Goal: Task Accomplishment & Management: Complete application form

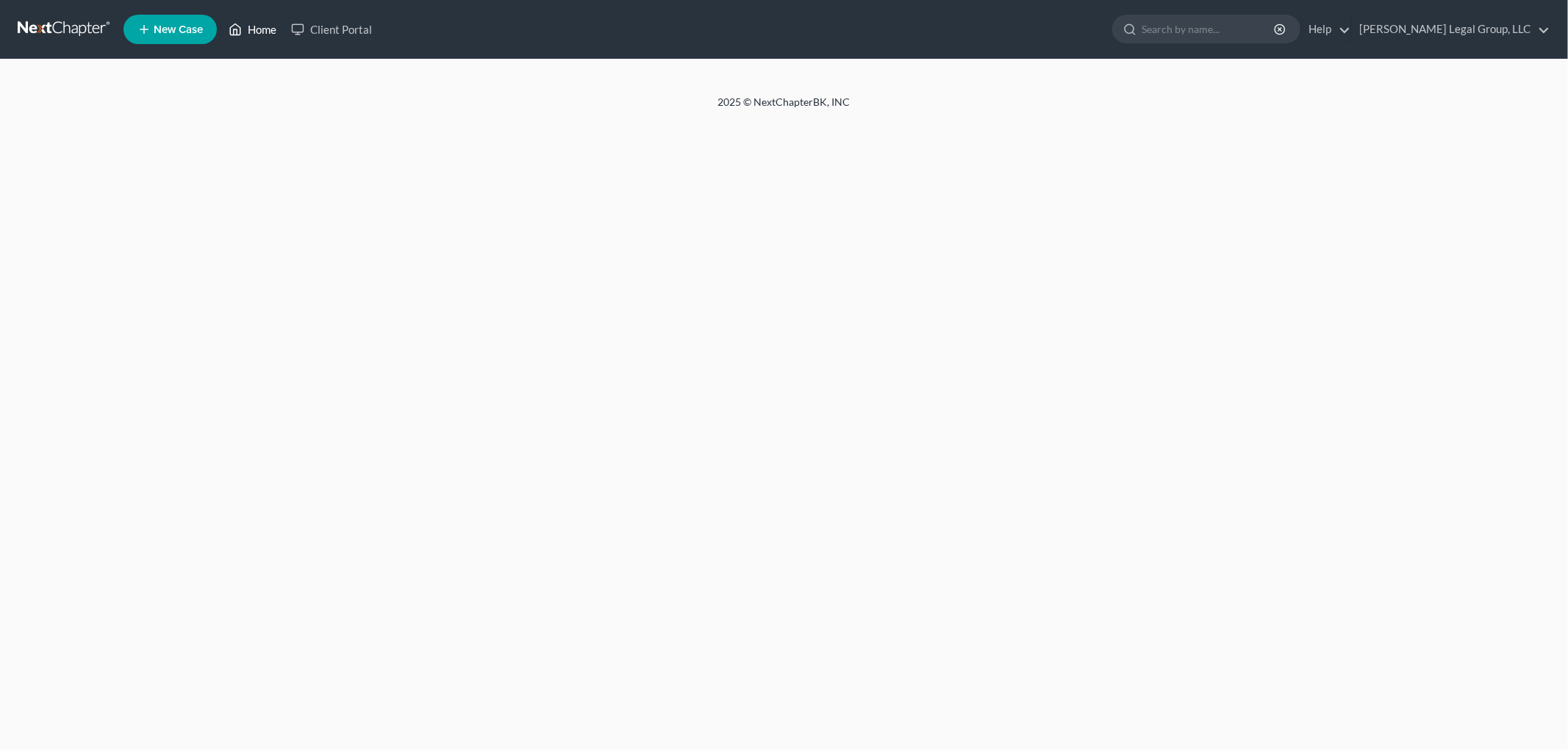
click at [266, 31] on link "Home" at bounding box center [252, 29] width 62 height 27
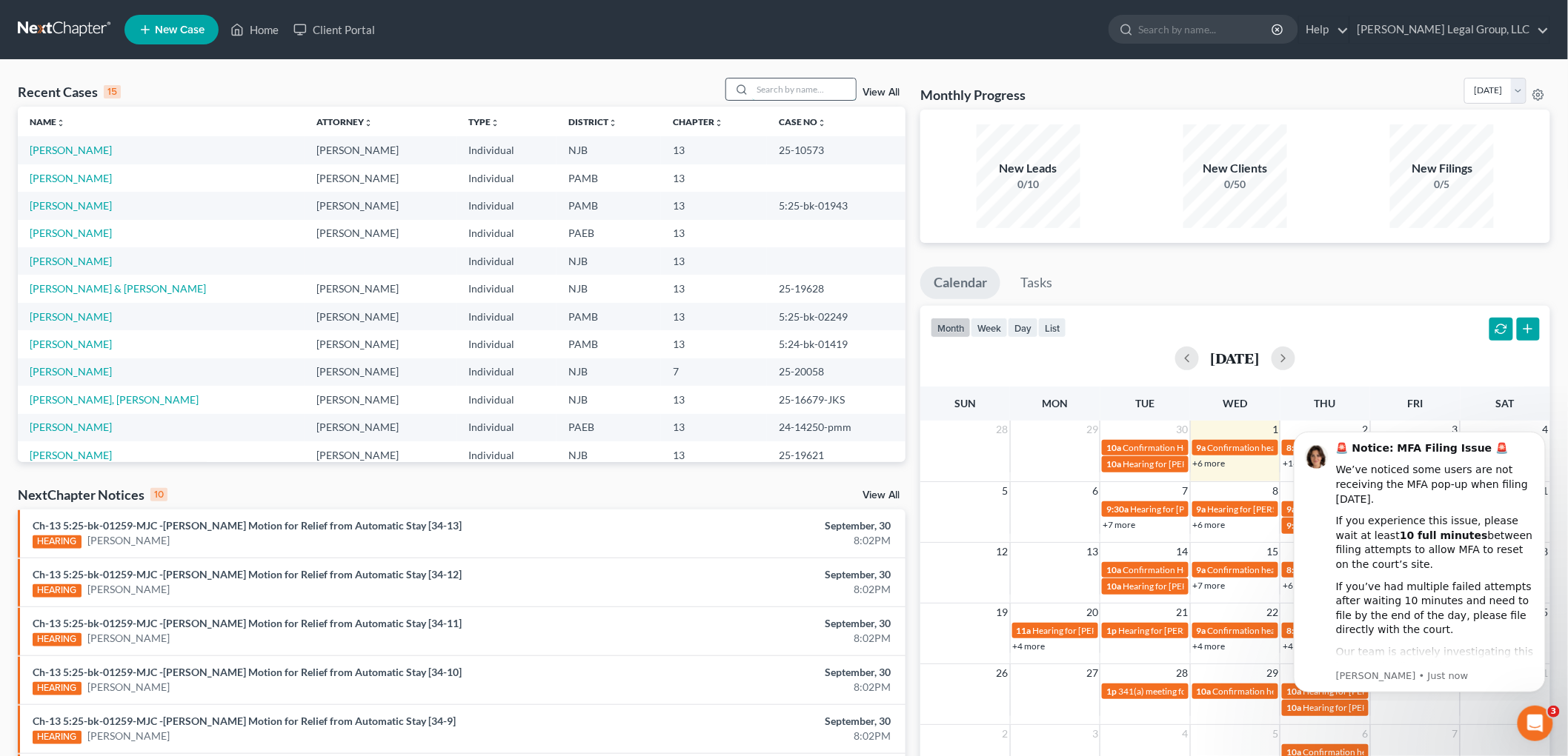
click at [785, 79] on input "search" at bounding box center [804, 89] width 104 height 21
type input "jovan"
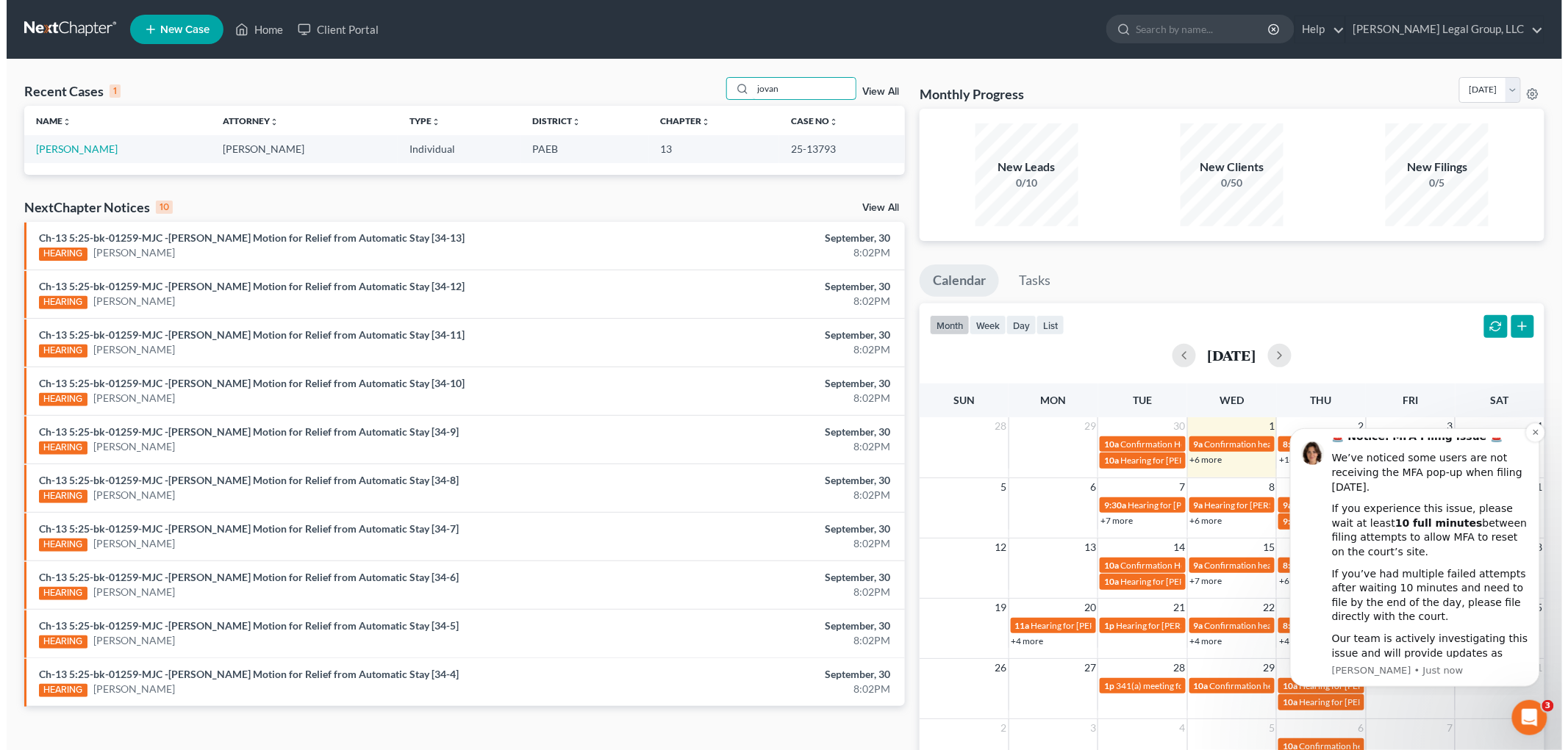
scroll to position [10, 0]
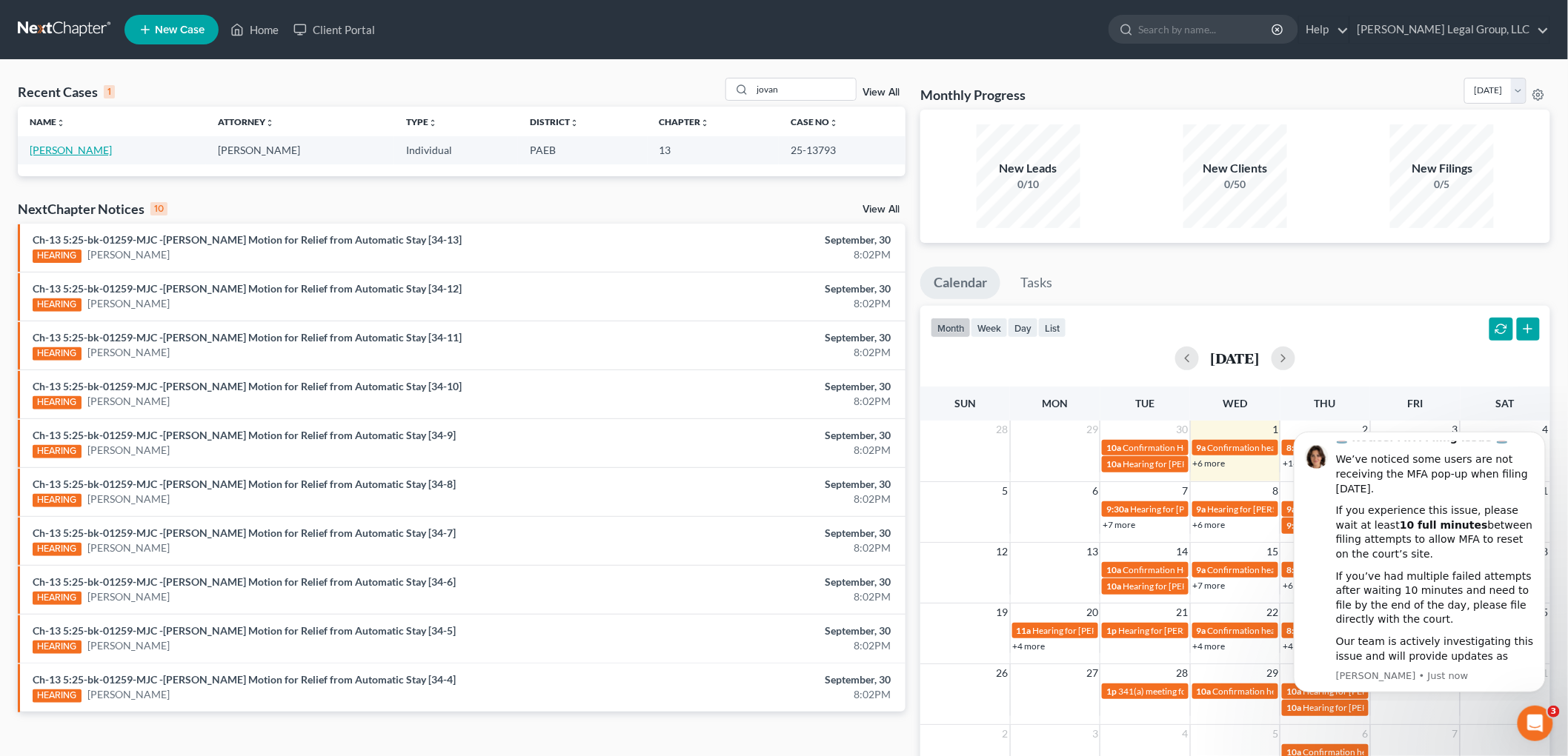
click at [68, 154] on link "[PERSON_NAME]" at bounding box center [71, 149] width 82 height 12
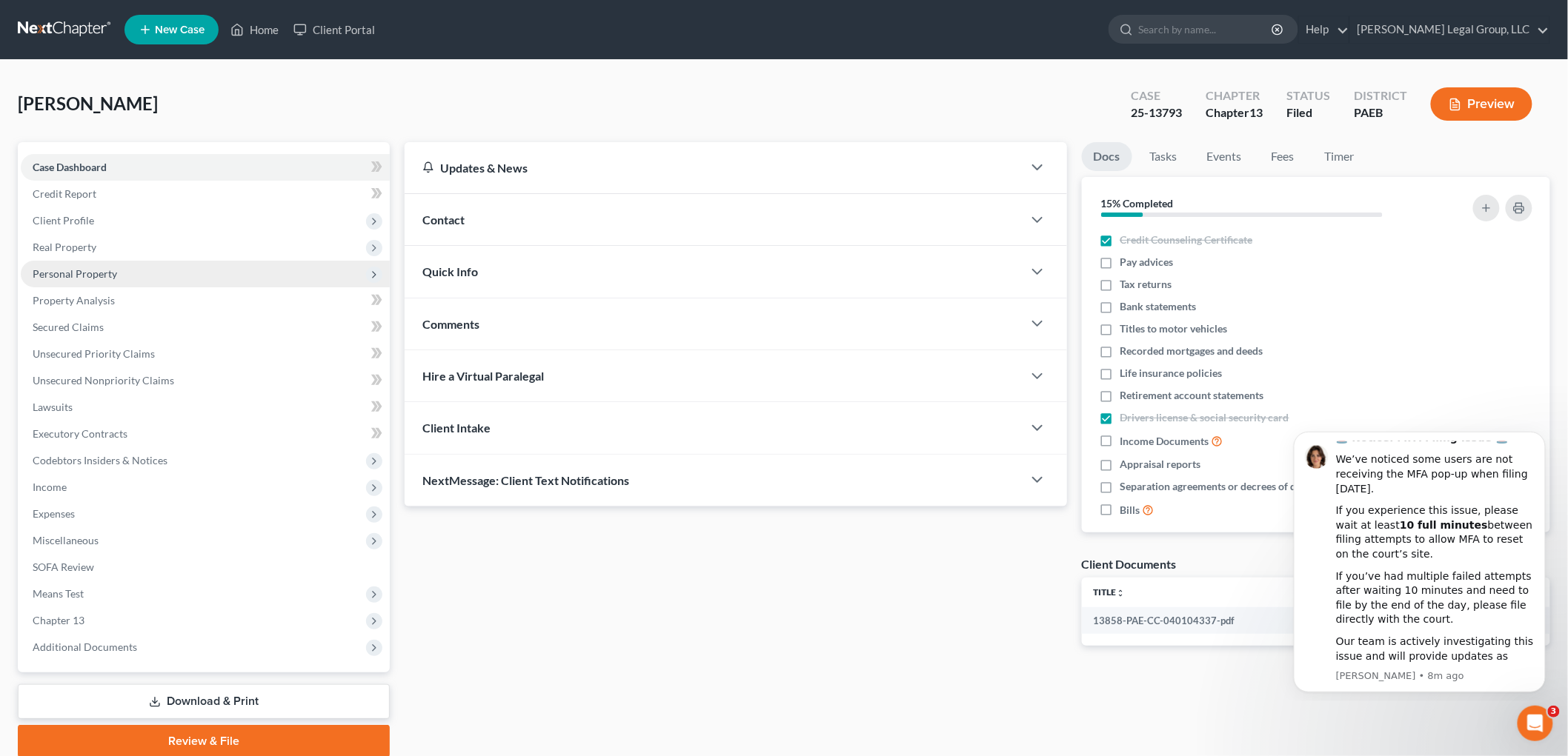
drag, startPoint x: 98, startPoint y: 268, endPoint x: 105, endPoint y: 273, distance: 8.6
click at [98, 268] on span "Personal Property" at bounding box center [75, 273] width 84 height 12
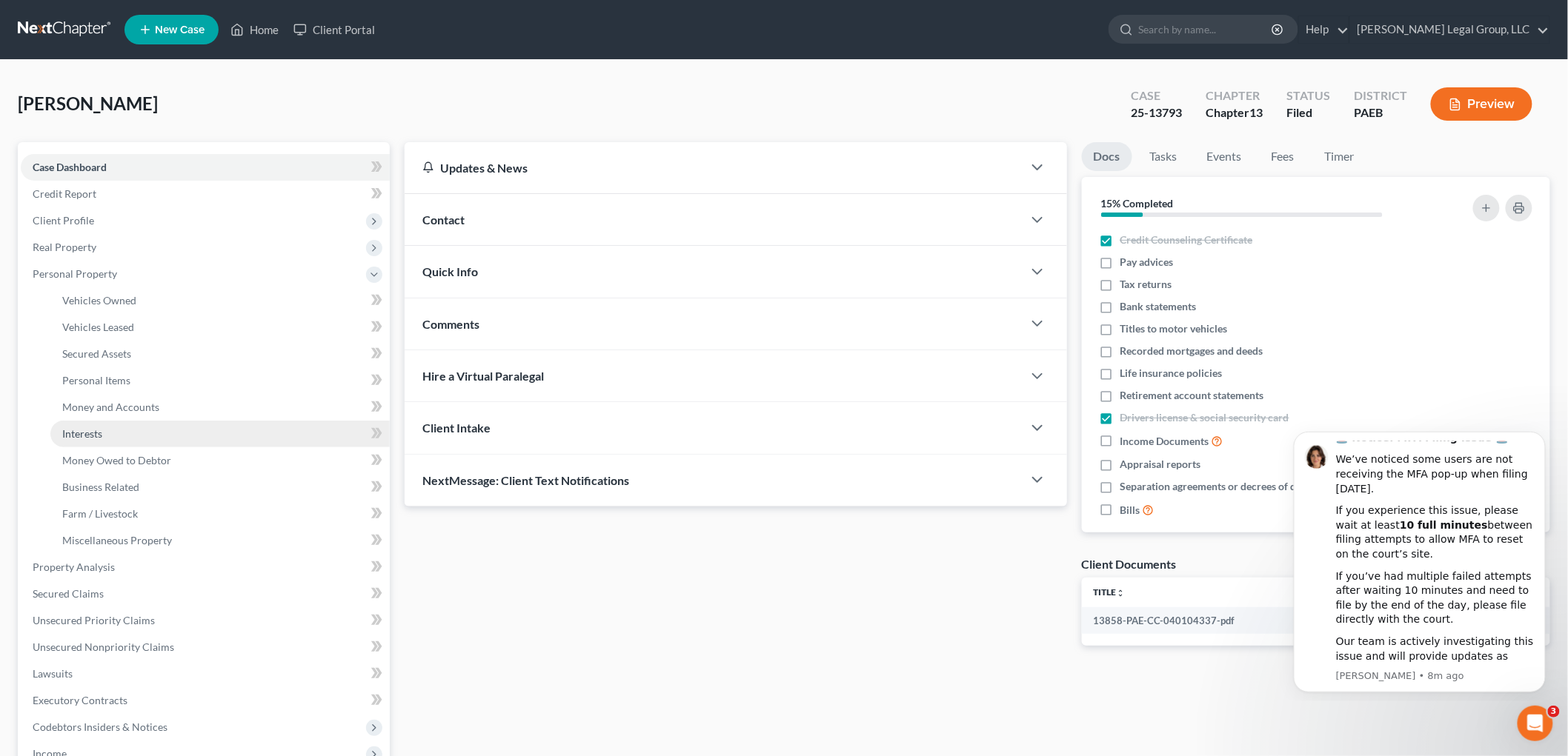
click at [105, 428] on link "Interests" at bounding box center [220, 434] width 340 height 27
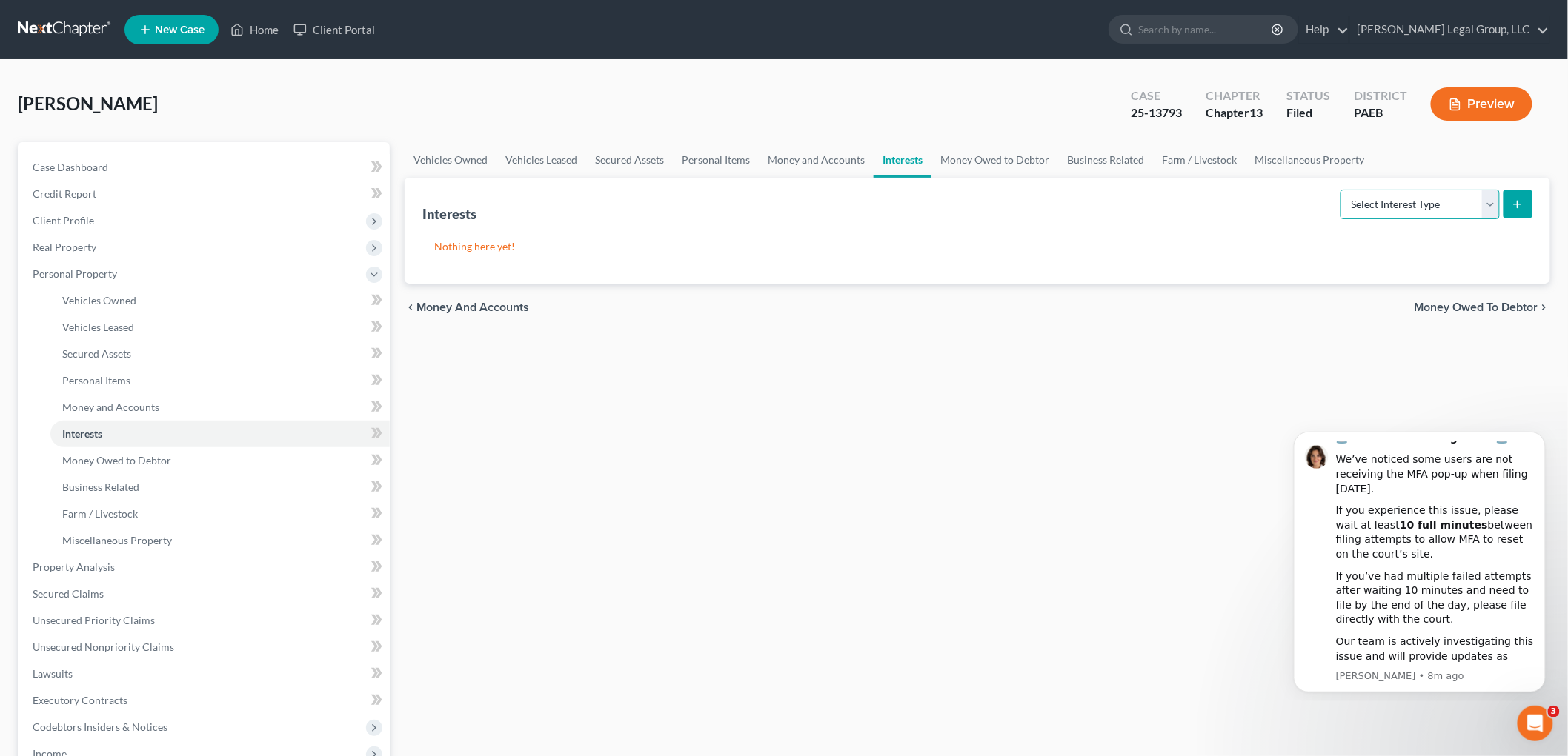
drag, startPoint x: 1399, startPoint y: 204, endPoint x: 1400, endPoint y: 215, distance: 11.0
click at [1399, 204] on select "Select Interest Type 401K Annuity Bond Education IRA Government Bond Government…" at bounding box center [1420, 204] width 160 height 30
select select "term_life_insurance"
click at [1342, 189] on select "Select Interest Type 401K Annuity Bond Education IRA Government Bond Government…" at bounding box center [1420, 204] width 160 height 30
click at [1520, 204] on icon "submit" at bounding box center [1517, 204] width 12 height 12
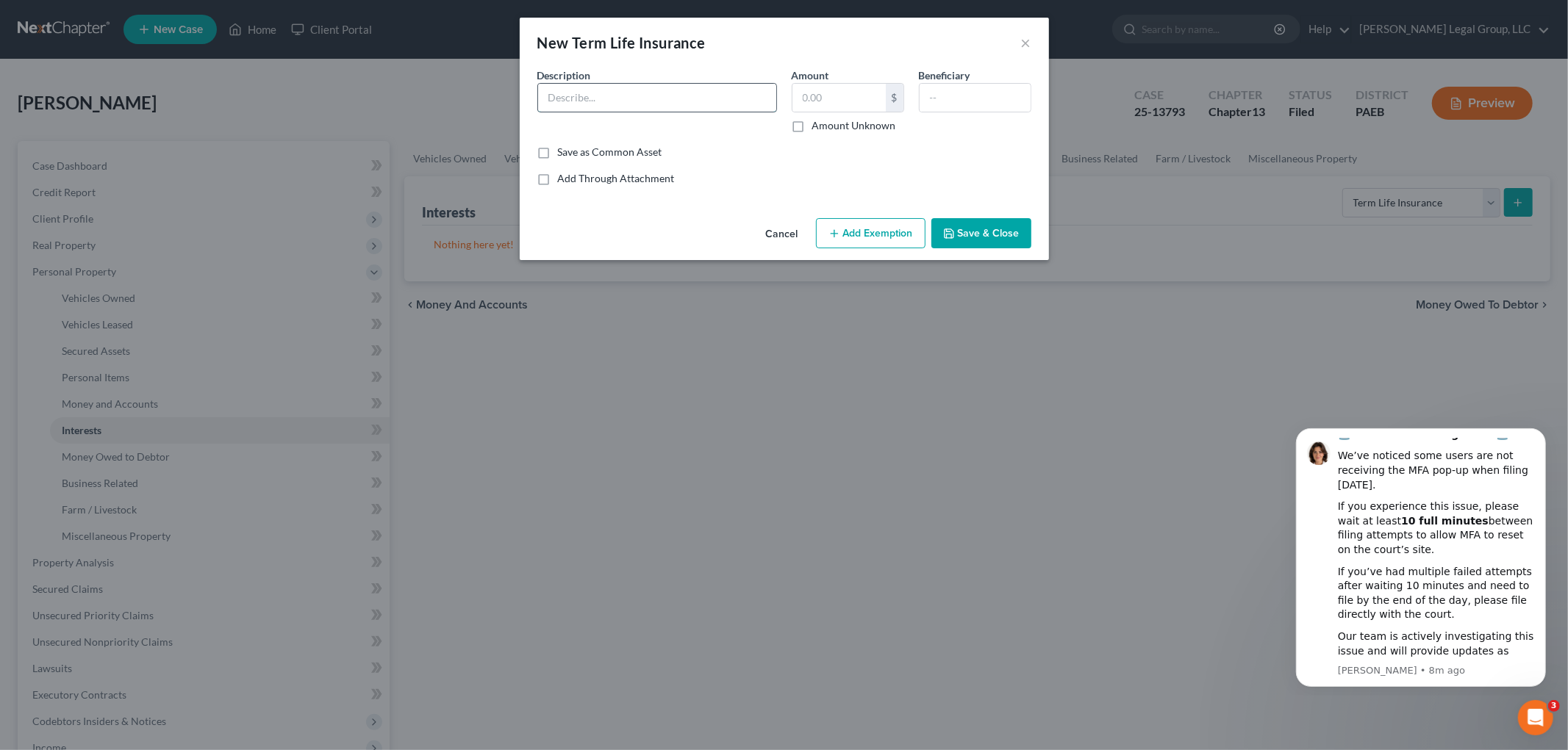
click at [604, 97] on input "text" at bounding box center [657, 97] width 238 height 28
type input "Berkshire Hathaway Guard"
click at [985, 79] on div "Beneficiary" at bounding box center [974, 100] width 127 height 66
click at [985, 84] on input "text" at bounding box center [975, 97] width 111 height 28
type input "debtor"
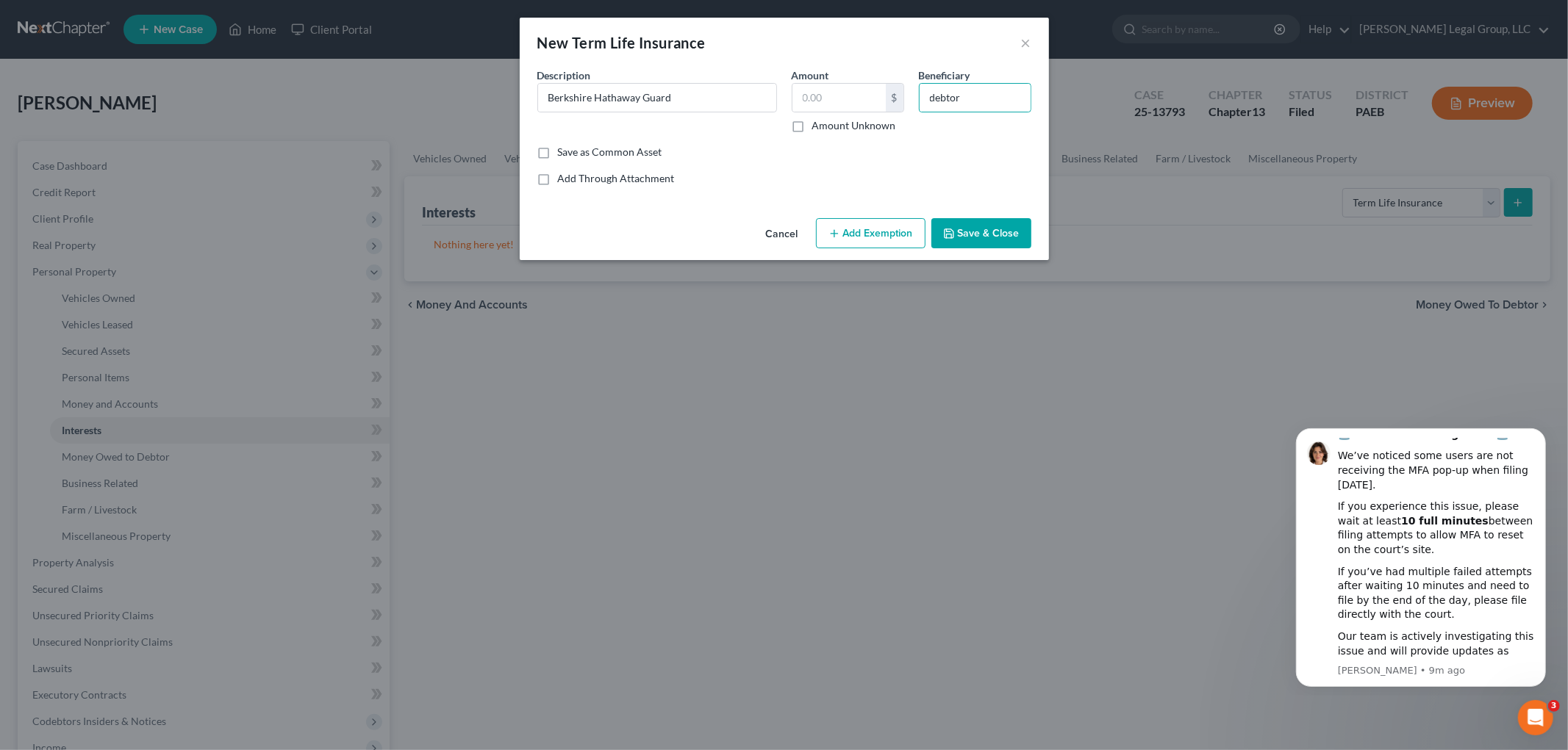
click at [985, 224] on button "Save & Close" at bounding box center [982, 233] width 100 height 31
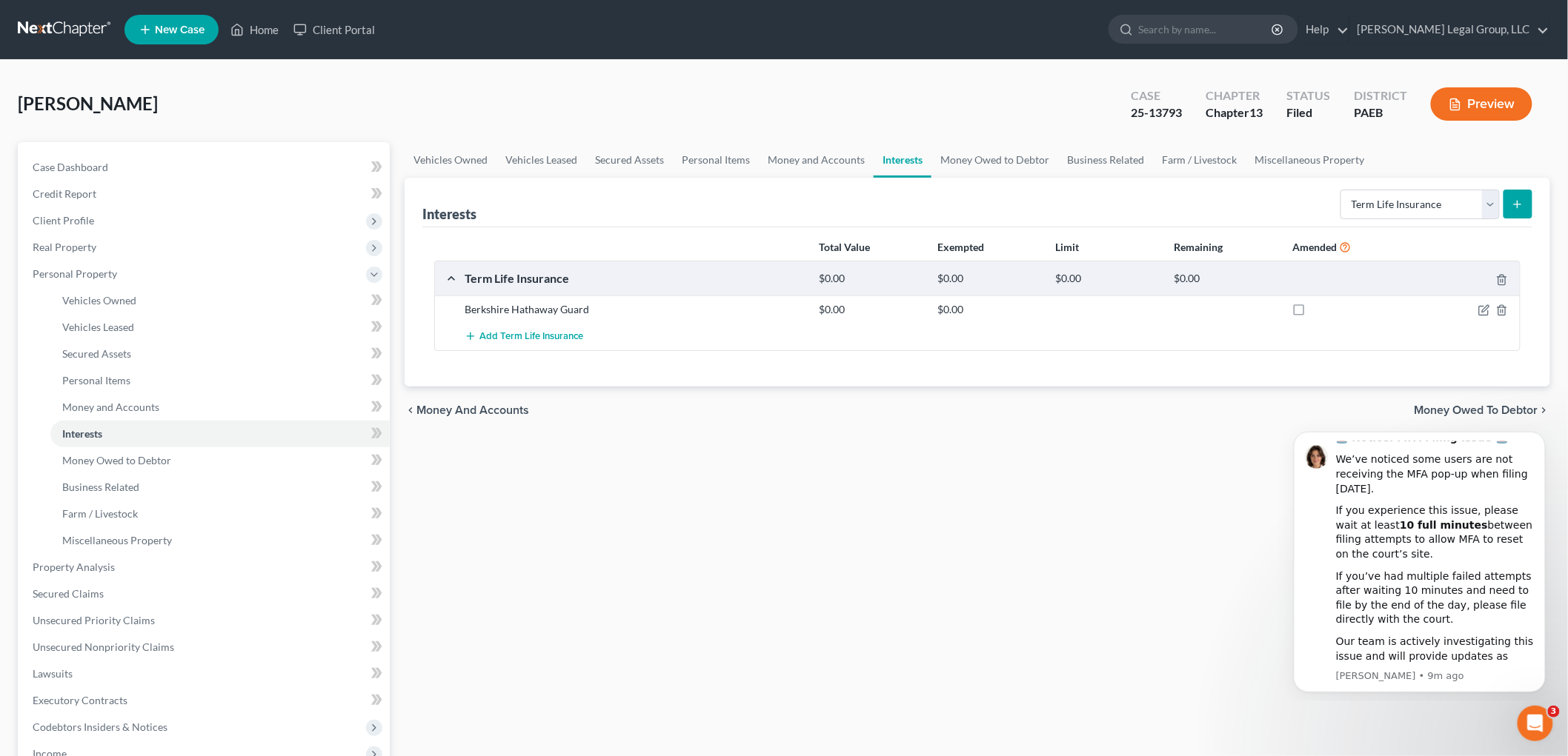
click at [1519, 199] on icon "submit" at bounding box center [1517, 204] width 12 height 12
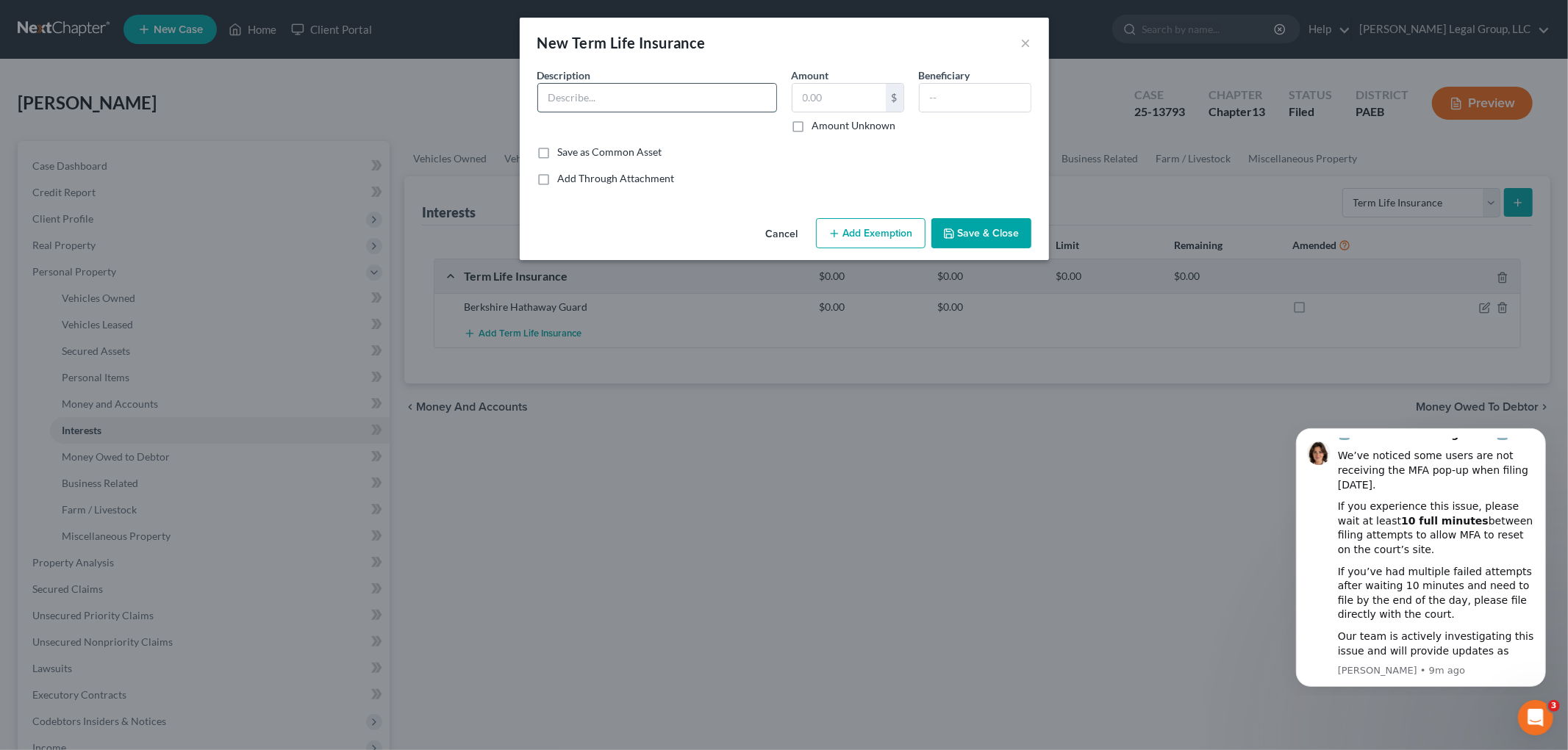
click at [661, 107] on input "text" at bounding box center [657, 97] width 238 height 28
type input "National General auto insurance"
click at [980, 97] on input "text" at bounding box center [975, 97] width 111 height 28
type input "debtor"
click at [996, 226] on button "Save & Close" at bounding box center [982, 233] width 100 height 31
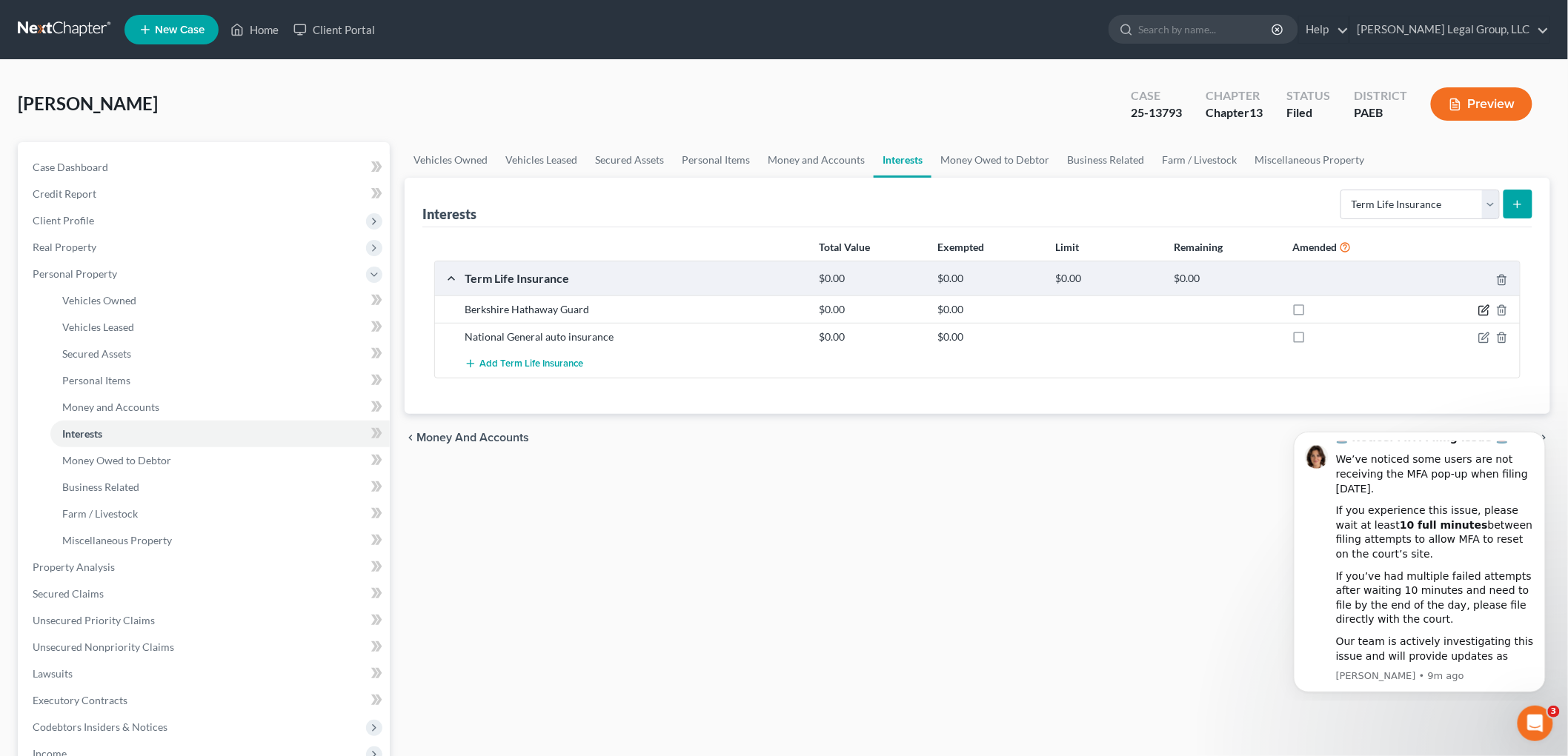
click at [1482, 307] on icon "button" at bounding box center [1484, 310] width 12 height 12
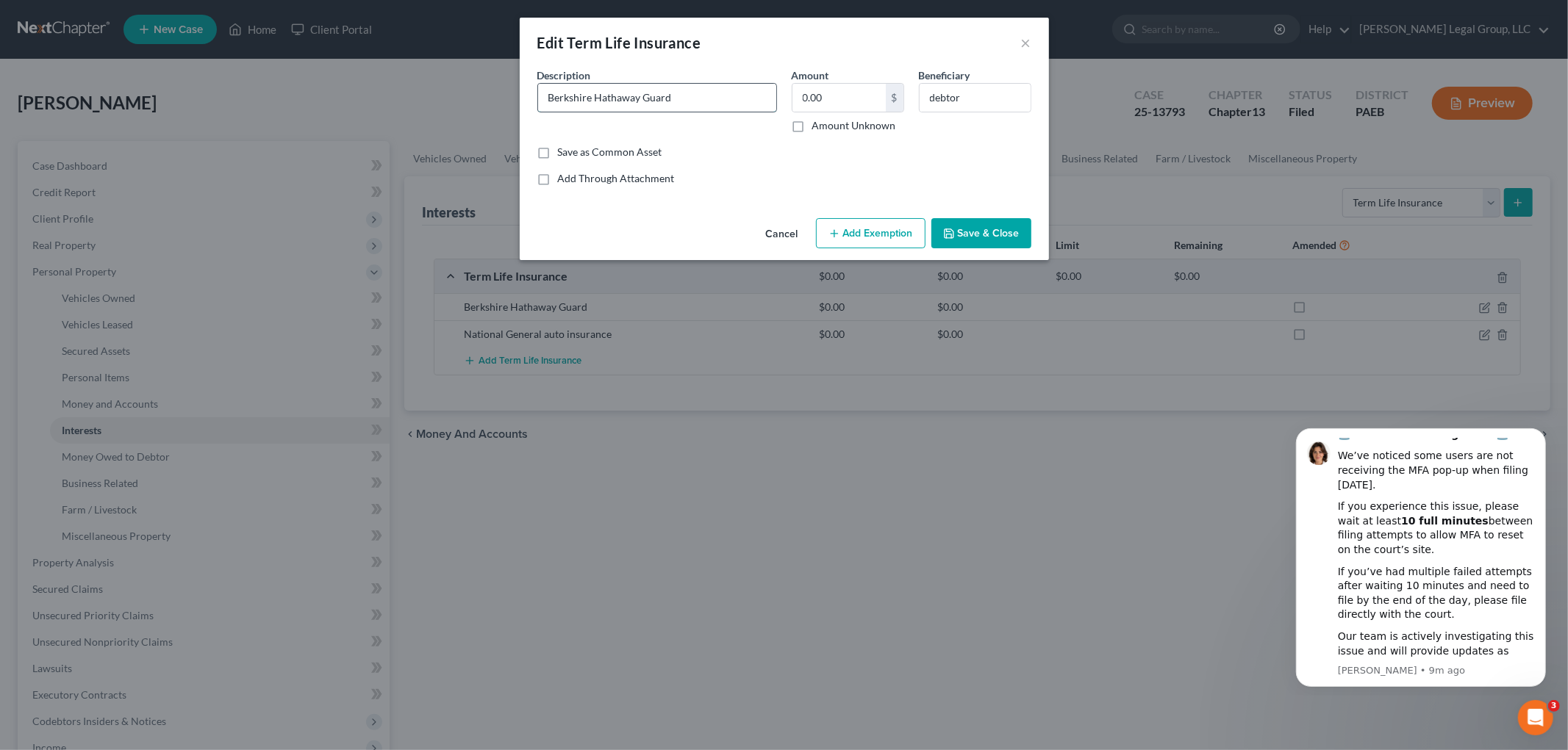
click at [771, 107] on input "Berkshire Hathaway Guard" at bounding box center [657, 97] width 238 height 28
type input "Berkshire Hathaway Guard homeowners insurance"
click at [988, 225] on button "Save & Close" at bounding box center [982, 233] width 100 height 31
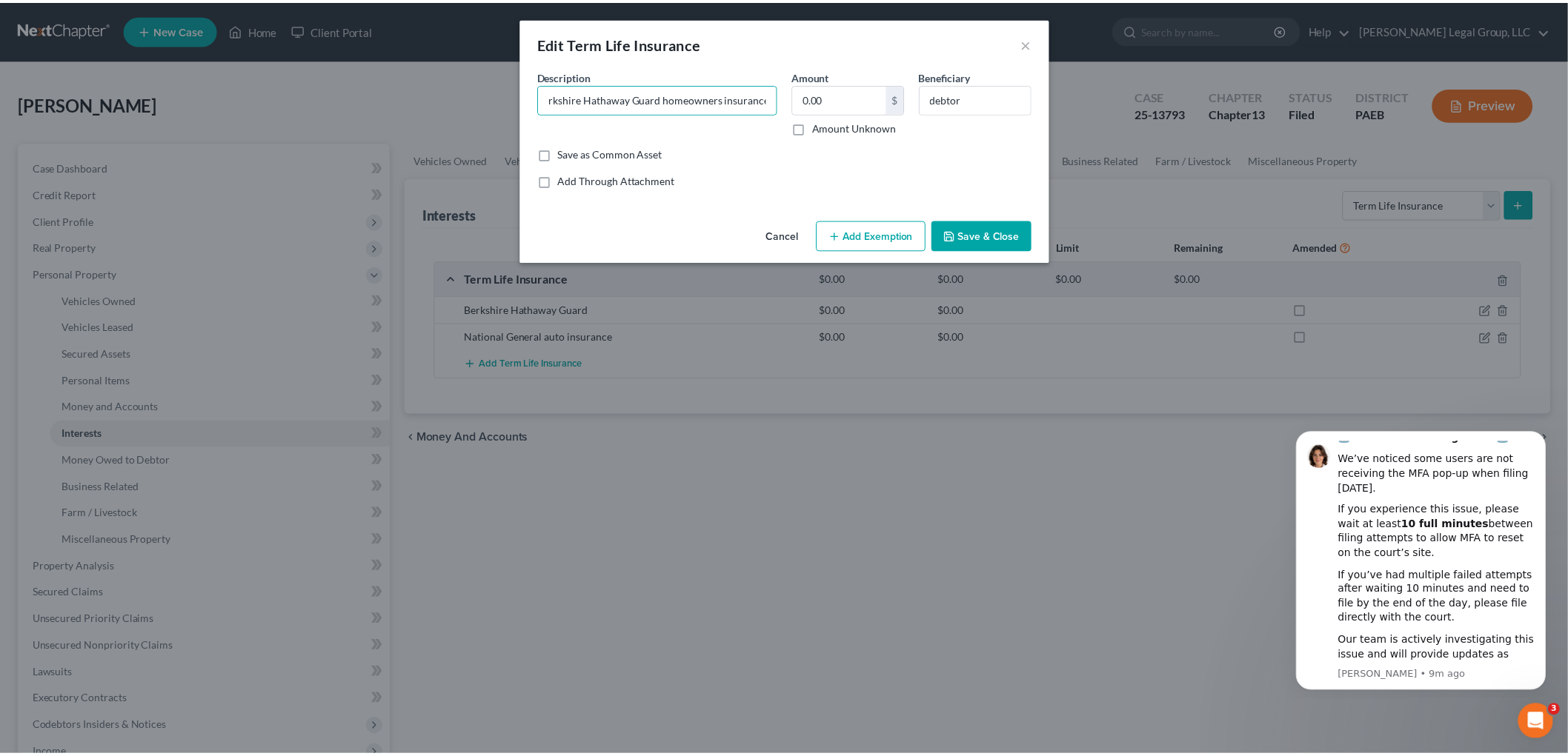
scroll to position [0, 0]
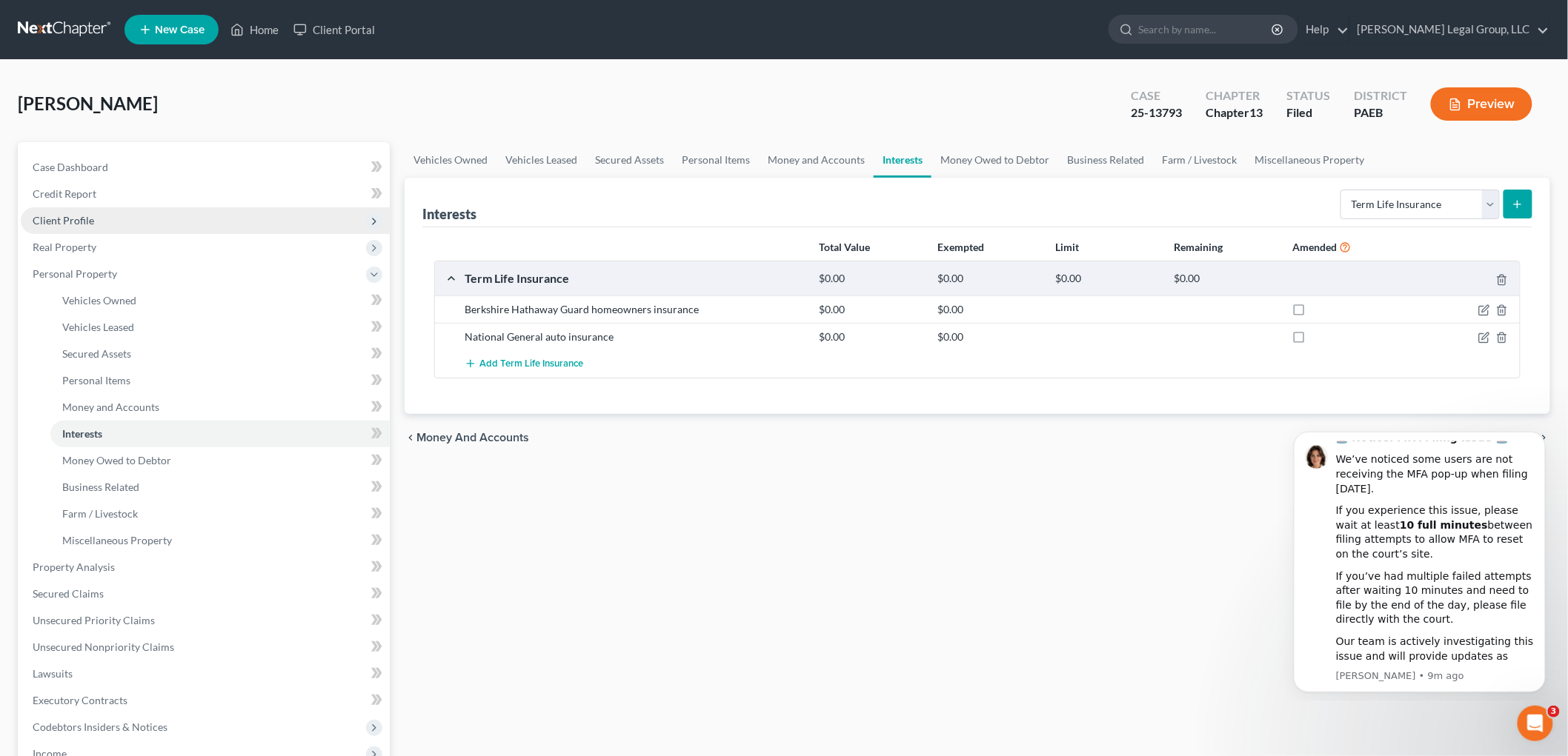
click at [106, 225] on span "Client Profile" at bounding box center [204, 220] width 369 height 27
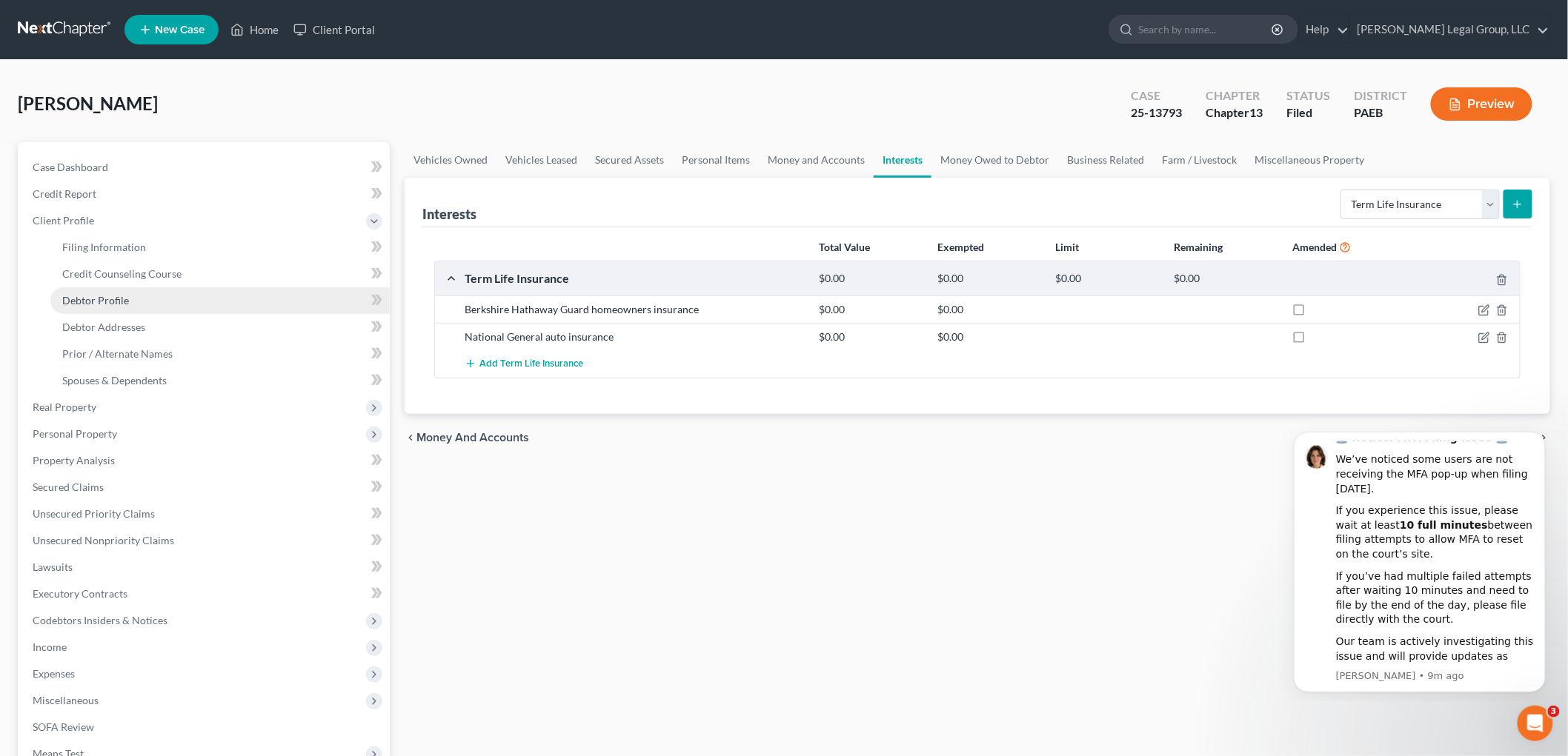
click at [139, 290] on link "Debtor Profile" at bounding box center [220, 301] width 340 height 27
select select "1"
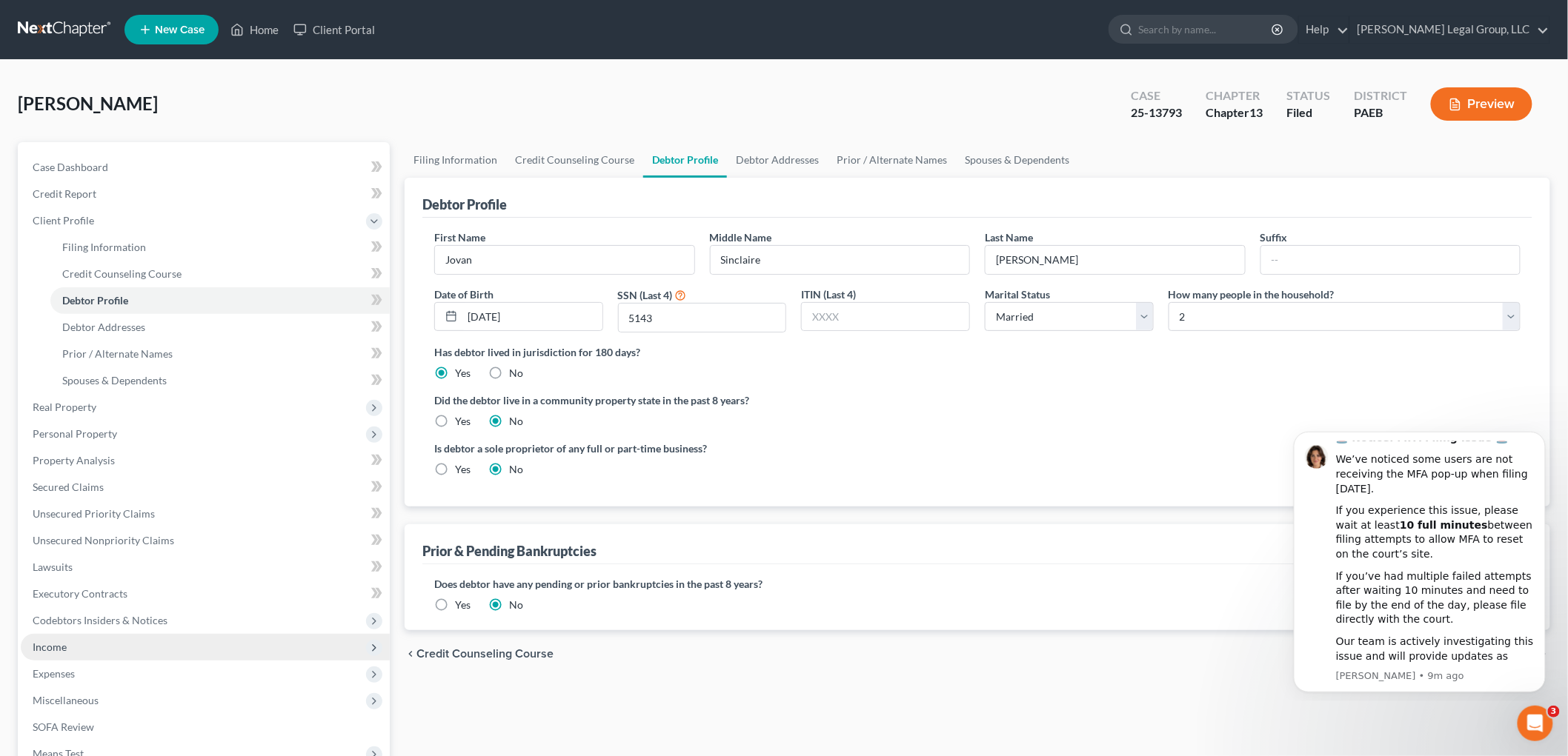
click at [58, 647] on span "Income" at bounding box center [49, 647] width 35 height 12
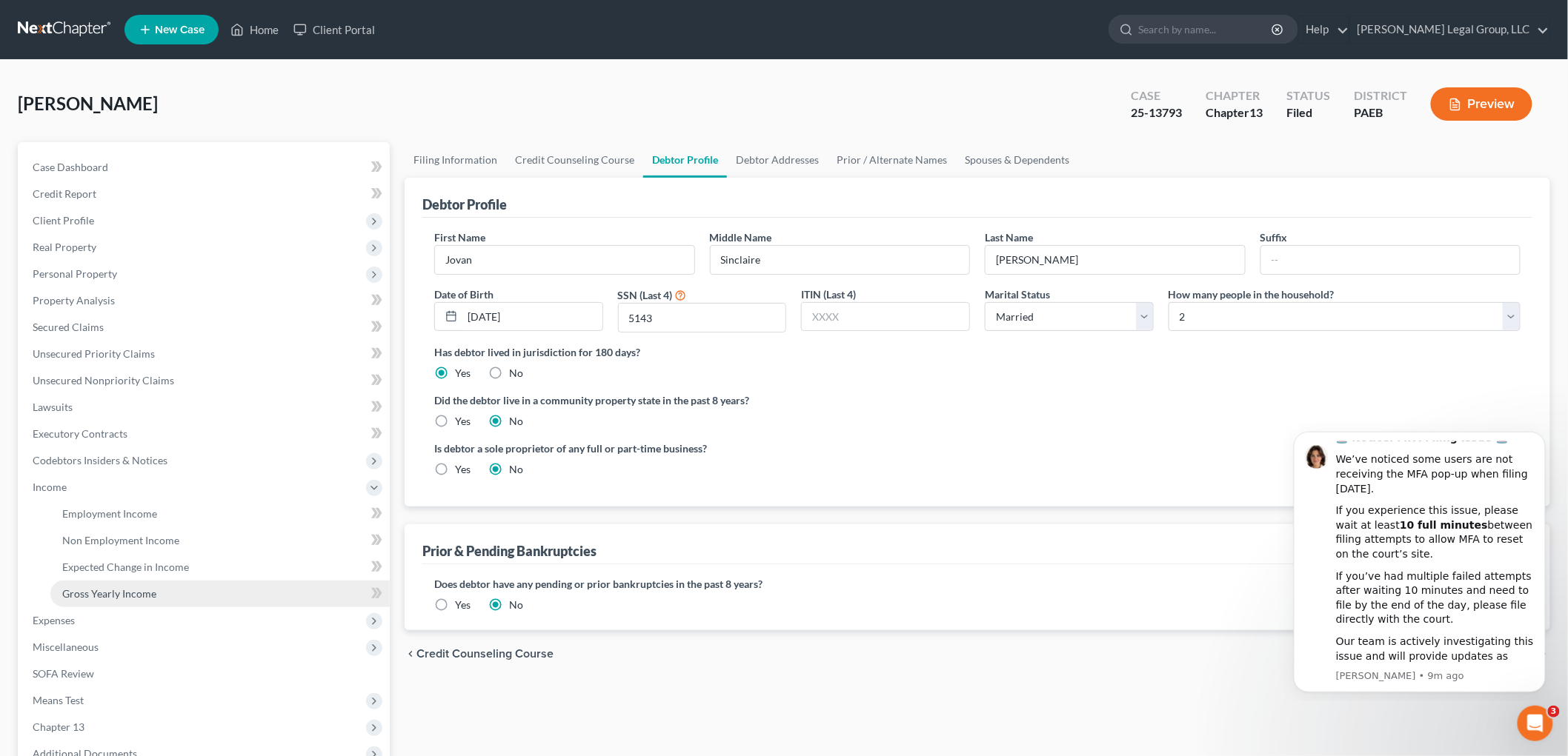
click at [135, 601] on link "Gross Yearly Income" at bounding box center [220, 594] width 340 height 27
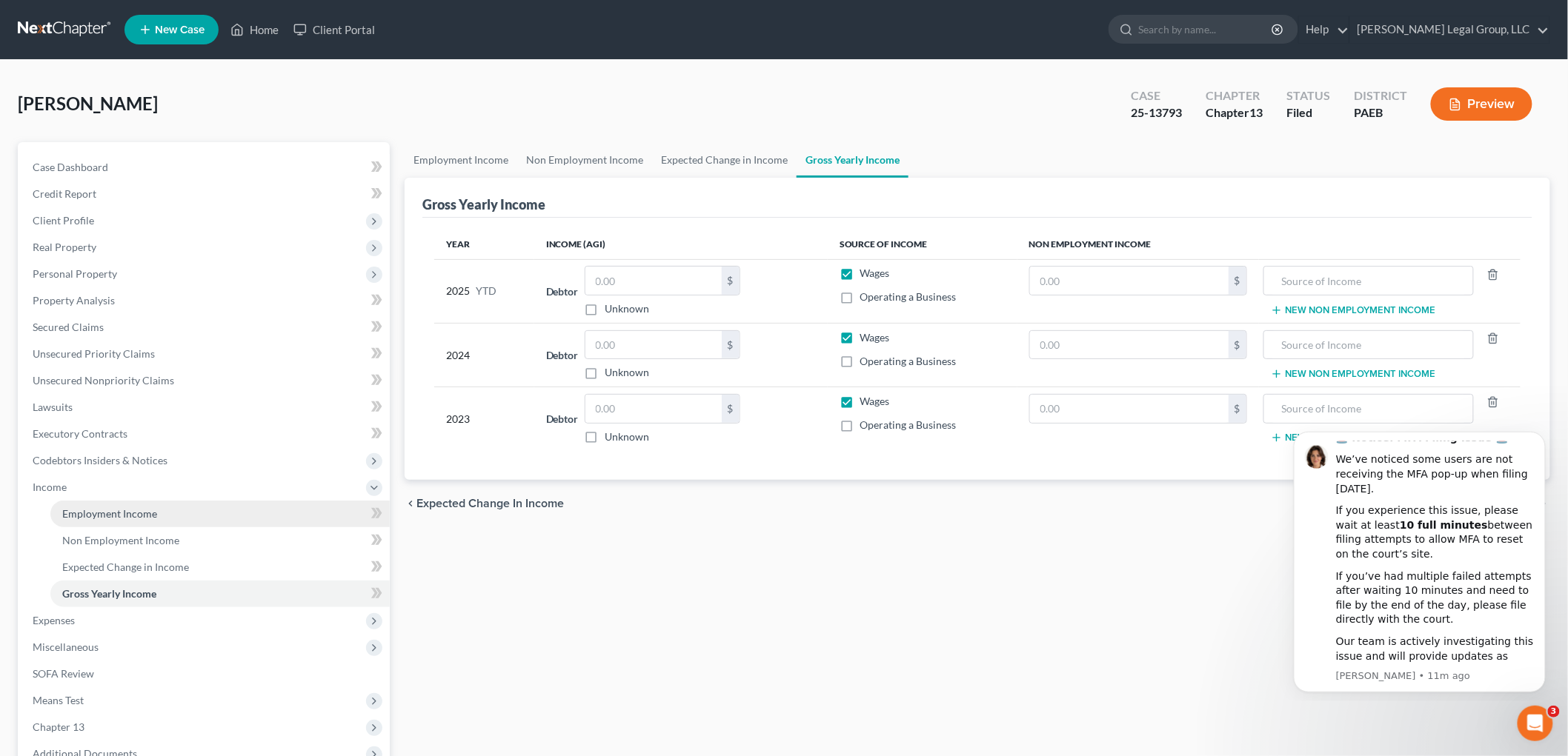
drag, startPoint x: 91, startPoint y: 504, endPoint x: 307, endPoint y: 519, distance: 216.5
click at [91, 504] on link "Employment Income" at bounding box center [220, 514] width 340 height 27
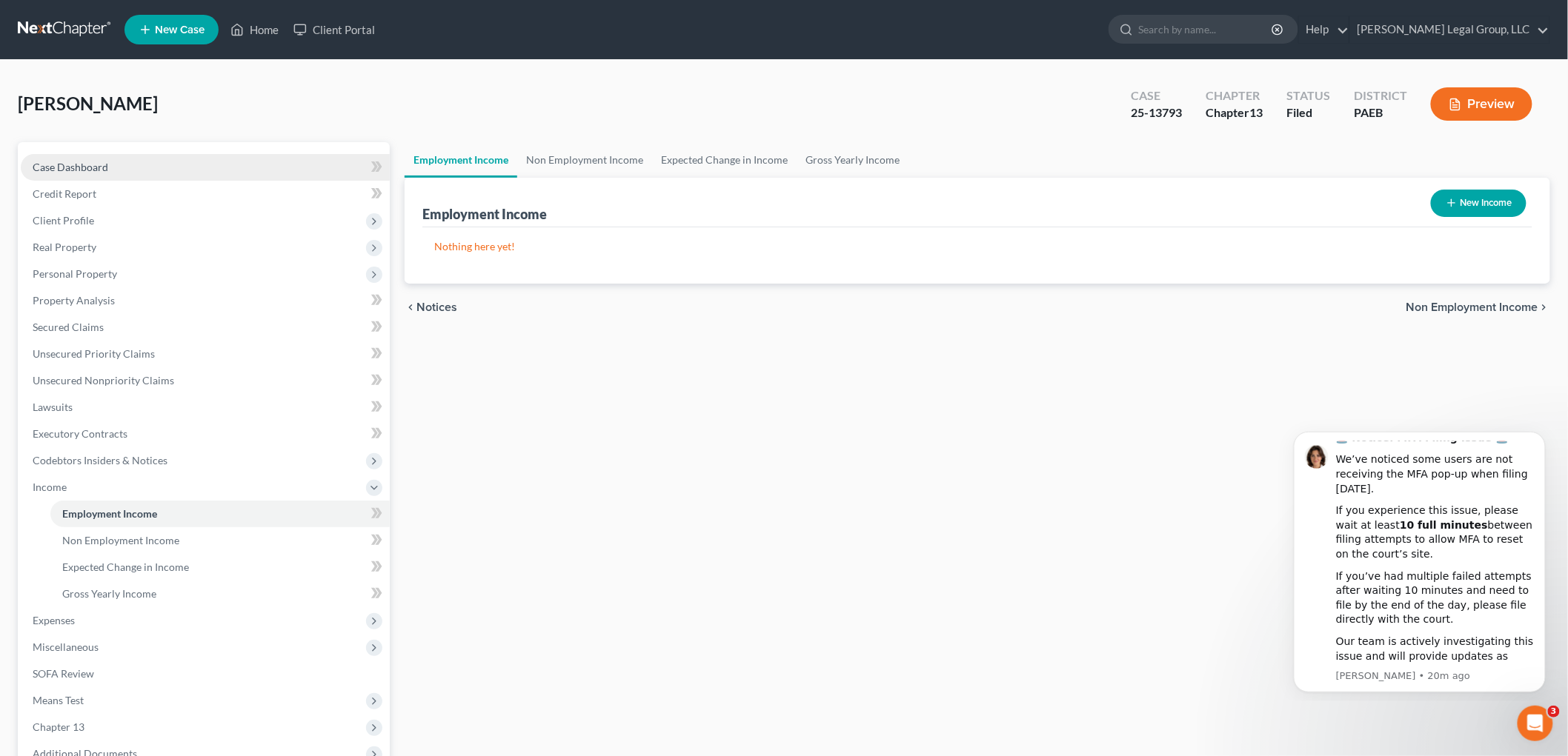
click at [80, 174] on link "Case Dashboard" at bounding box center [204, 167] width 369 height 27
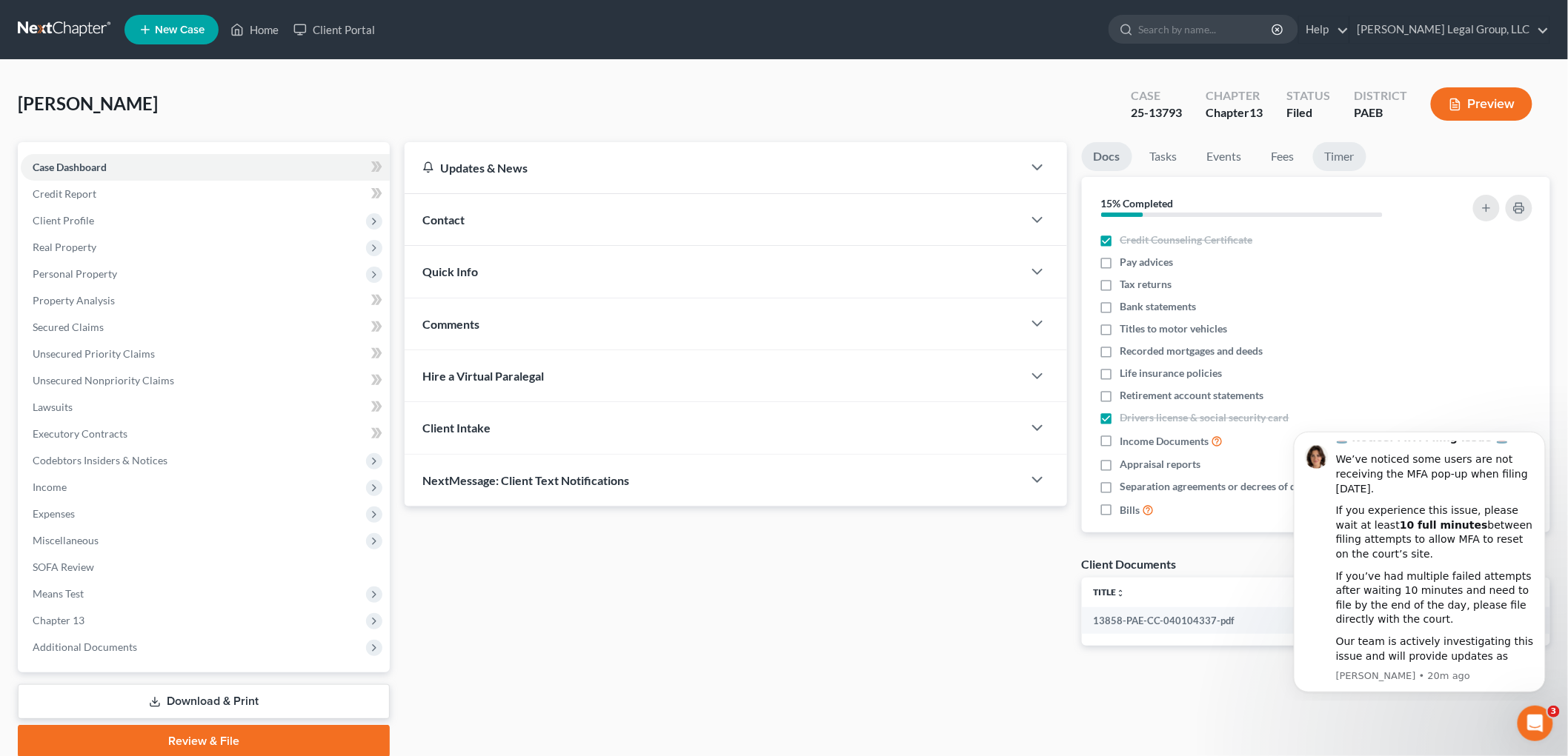
click at [1349, 153] on link "Timer" at bounding box center [1339, 156] width 53 height 29
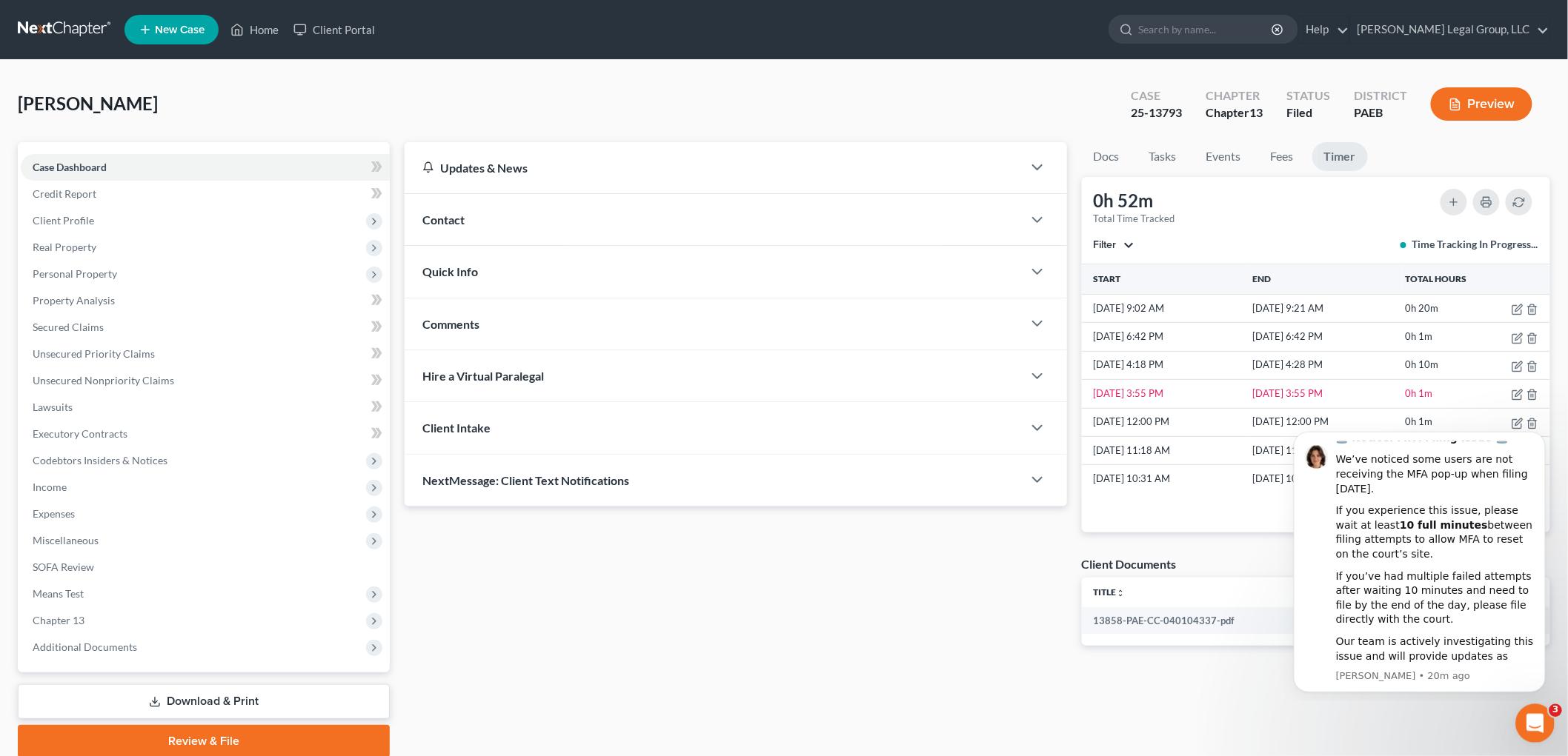
click at [1540, 720] on icon "Open Intercom Messenger" at bounding box center [1533, 721] width 24 height 24
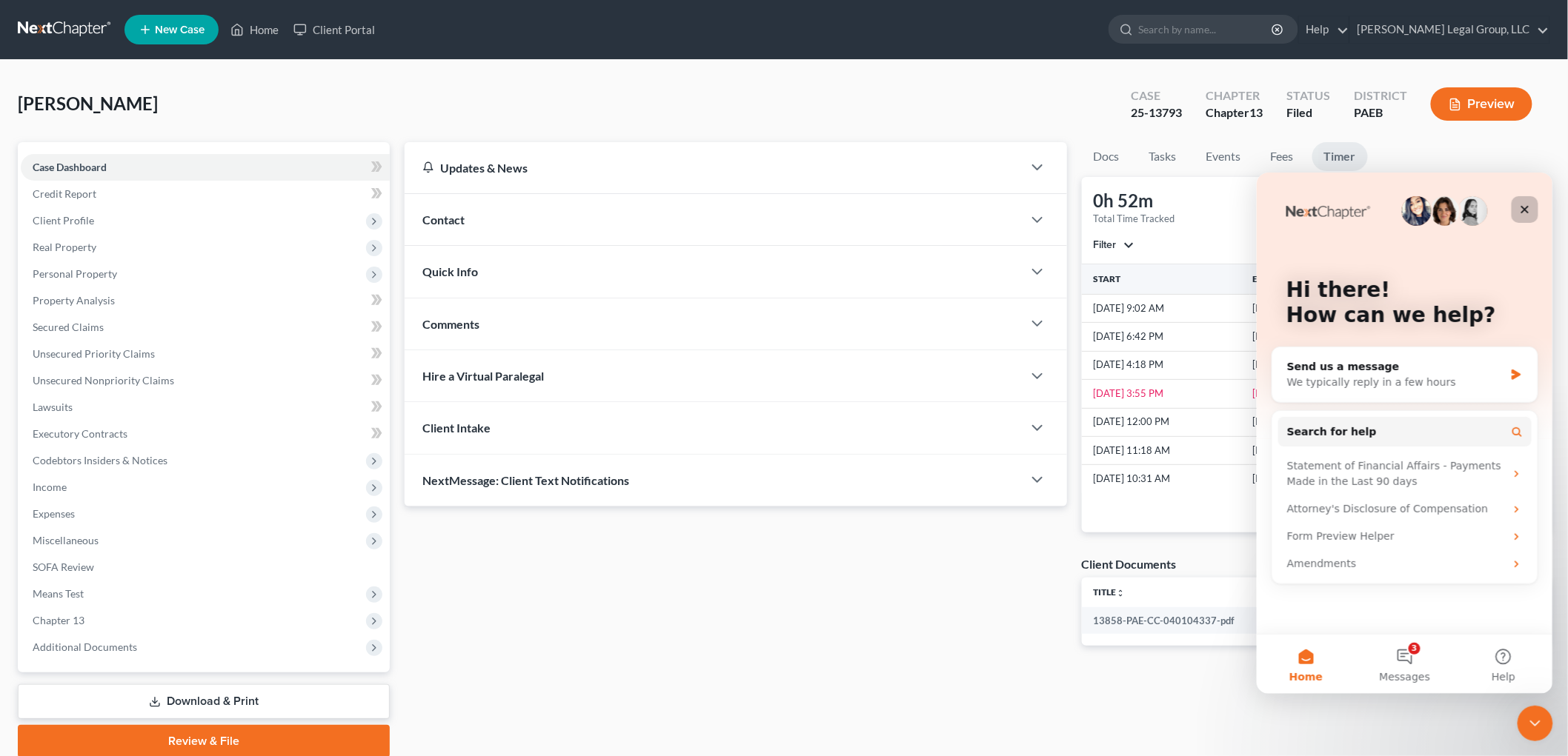
click at [1526, 208] on icon "Close" at bounding box center [1523, 208] width 12 height 12
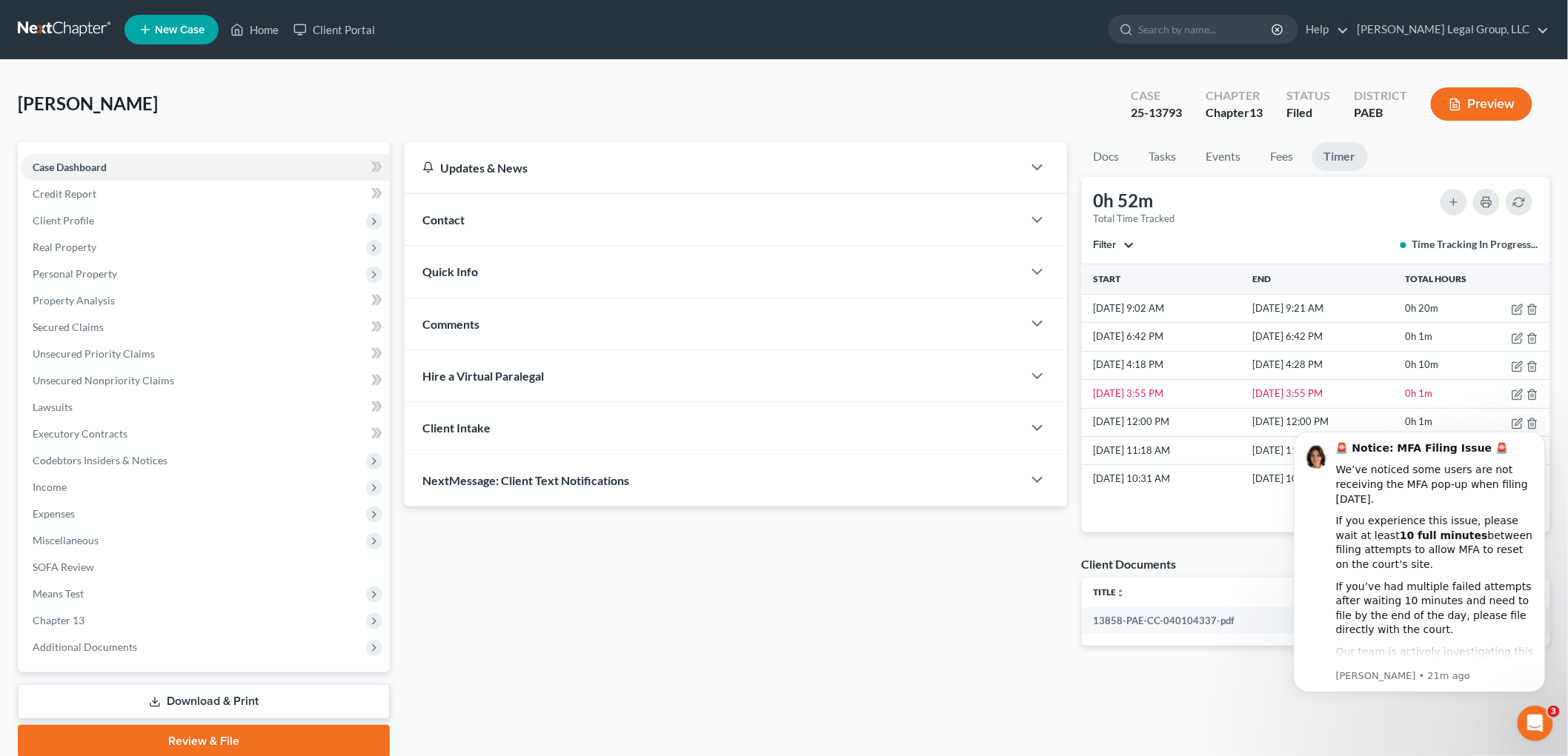
drag, startPoint x: 99, startPoint y: 217, endPoint x: 151, endPoint y: 235, distance: 55.0
click at [99, 217] on span "Client Profile" at bounding box center [204, 220] width 369 height 27
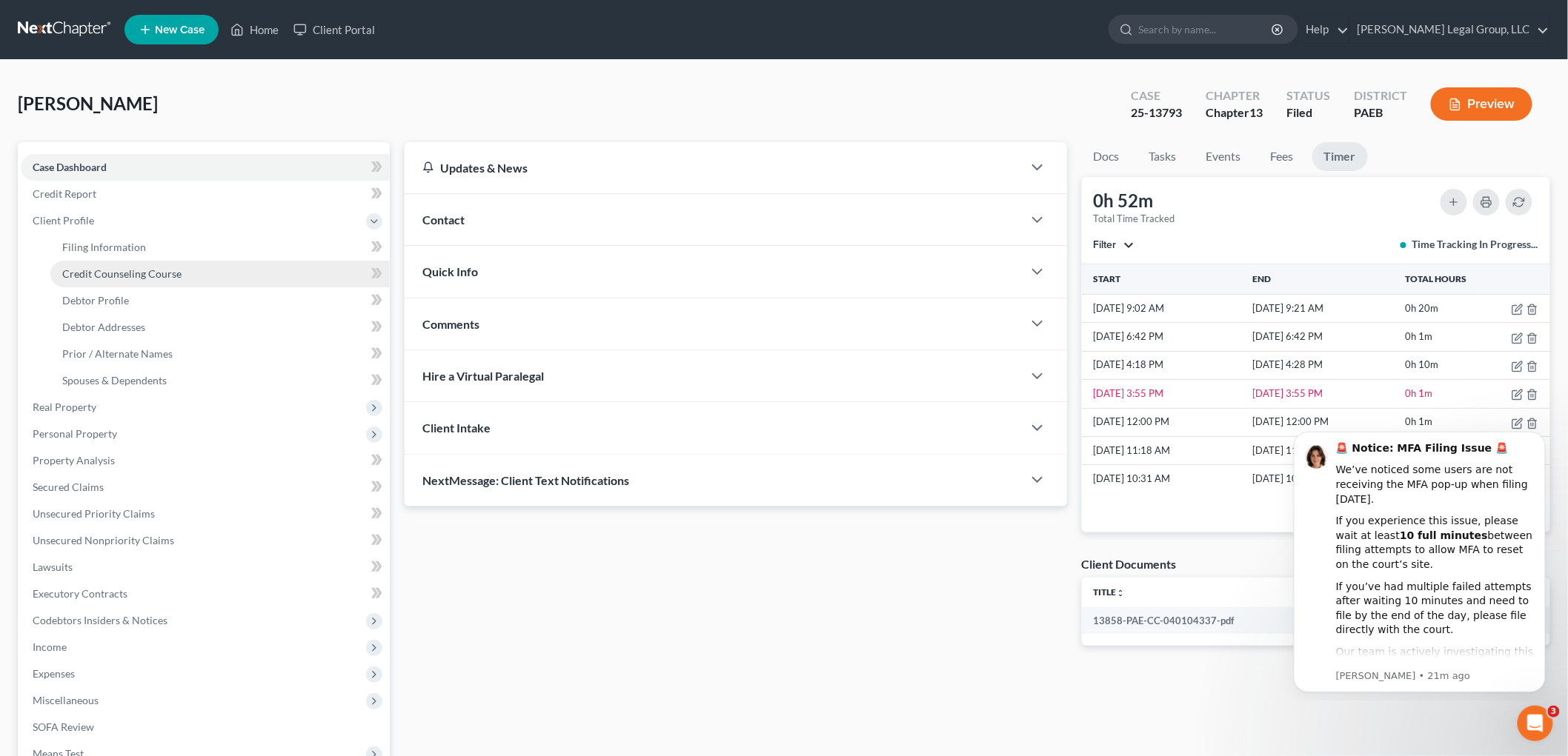
click at [195, 262] on link "Credit Counseling Course" at bounding box center [220, 273] width 340 height 27
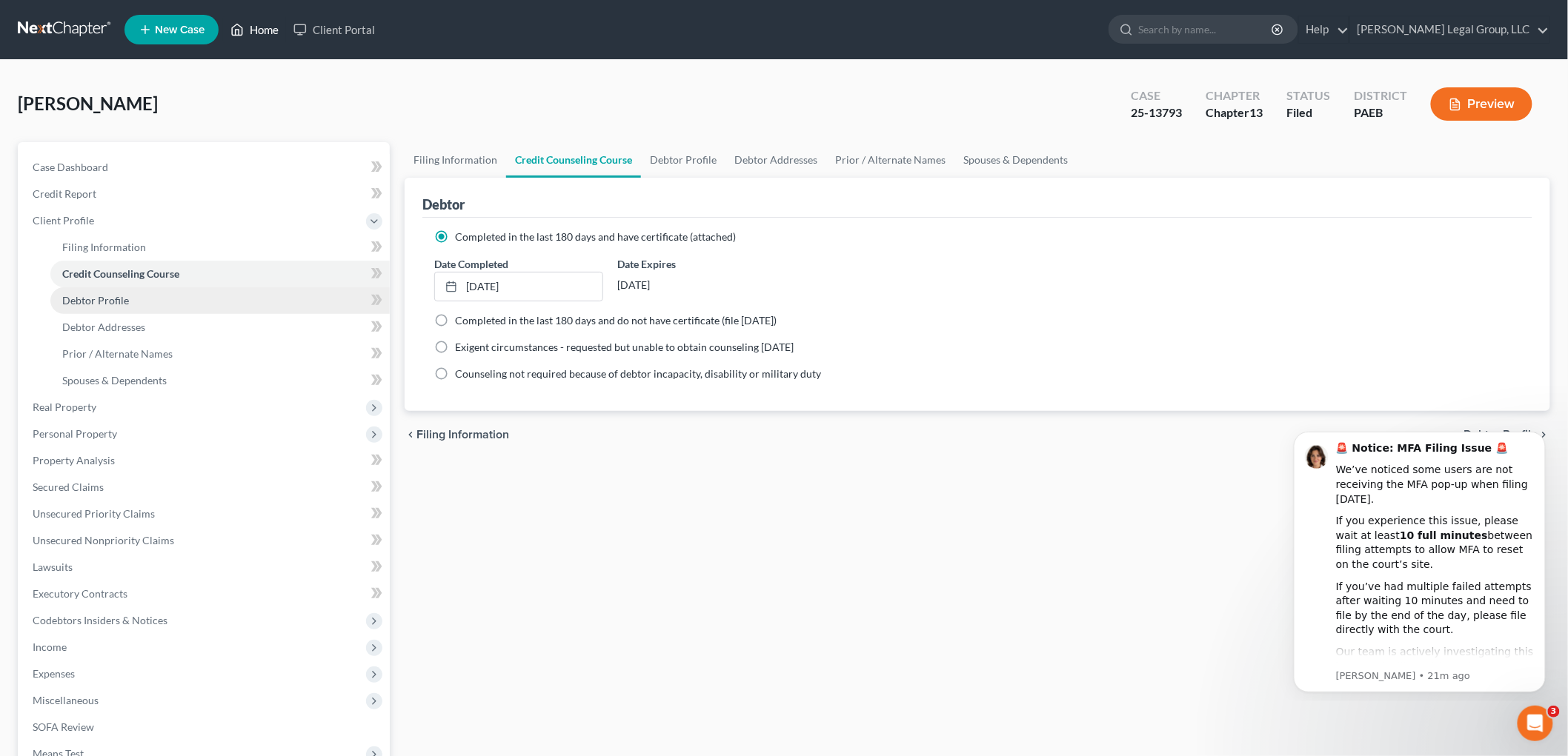
drag, startPoint x: 252, startPoint y: 25, endPoint x: 336, endPoint y: 298, distance: 285.6
click at [252, 25] on link "Home" at bounding box center [254, 29] width 63 height 27
